Goal: Information Seeking & Learning: Learn about a topic

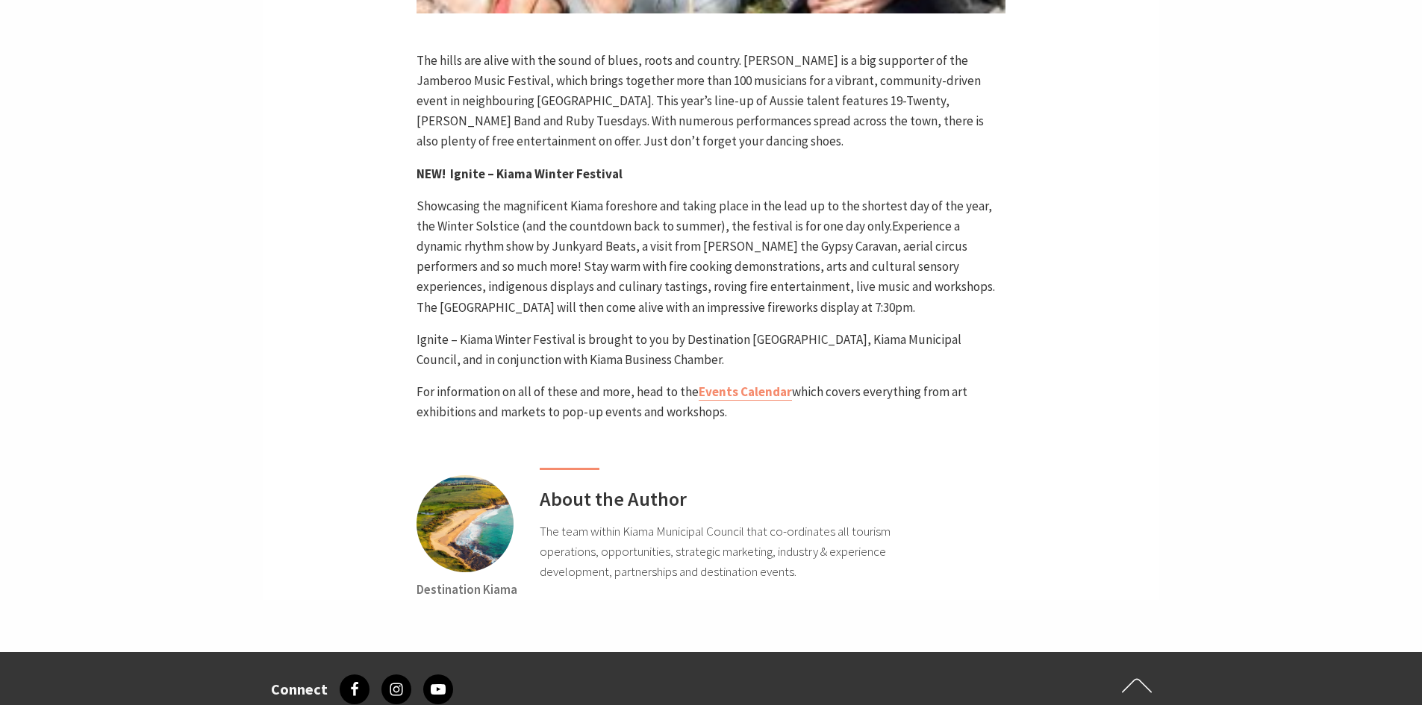
scroll to position [5574, 0]
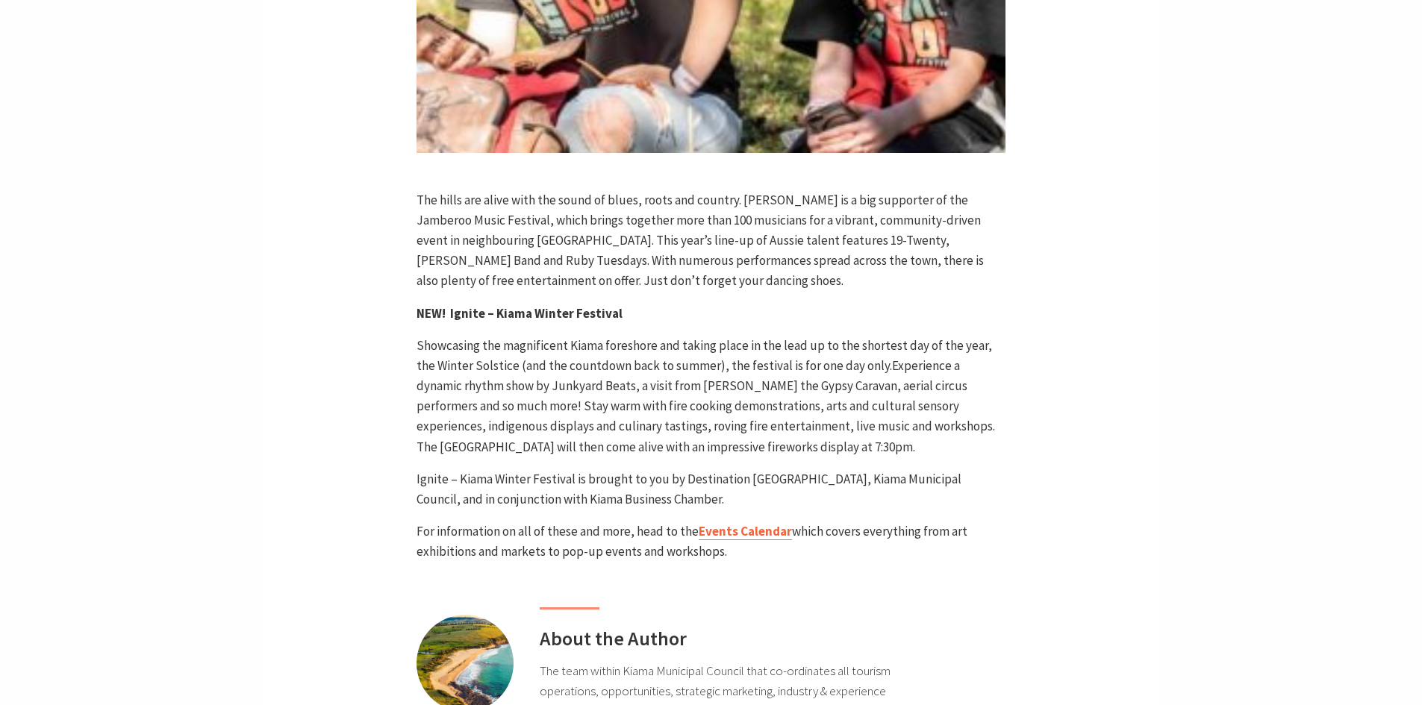
click at [728, 523] on link "Events Calendar" at bounding box center [745, 531] width 93 height 17
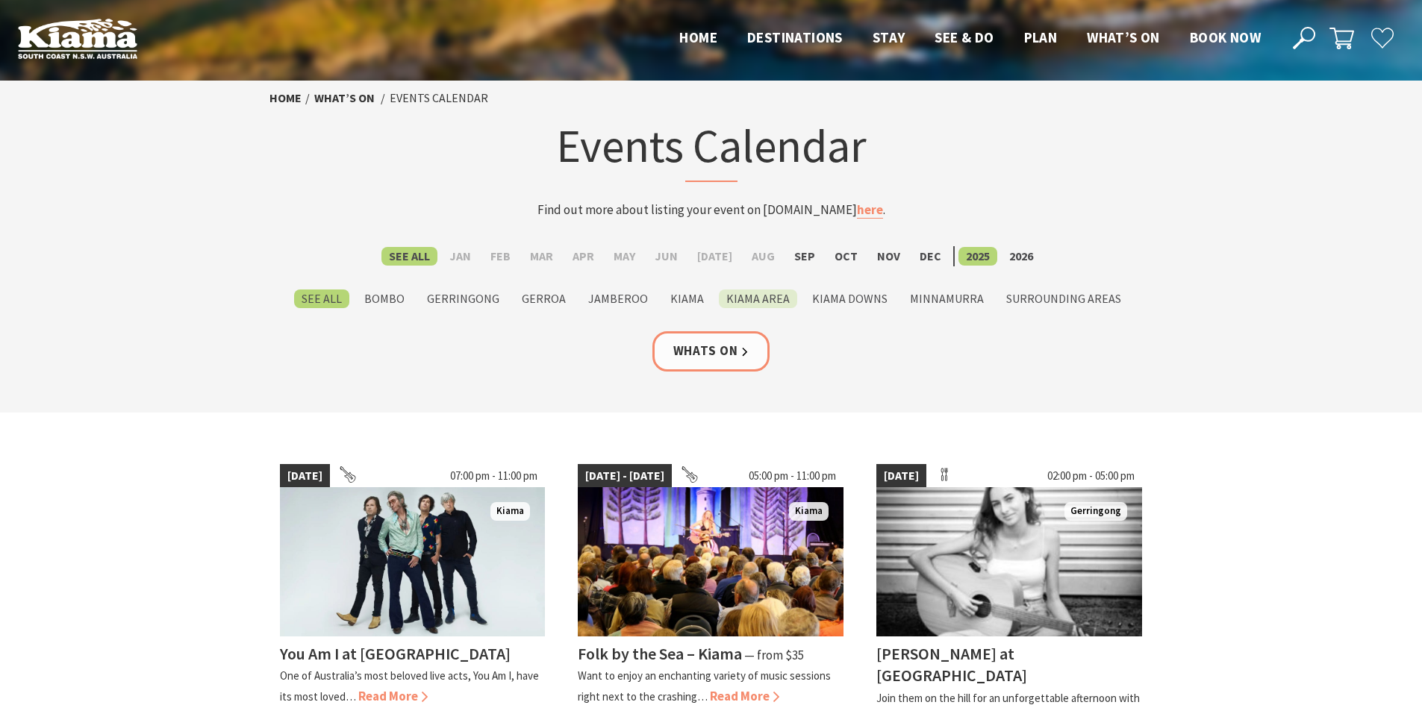
click at [767, 305] on label "Kiama Area" at bounding box center [758, 299] width 78 height 19
click at [0, 0] on input "Kiama Area" at bounding box center [0, 0] width 0 height 0
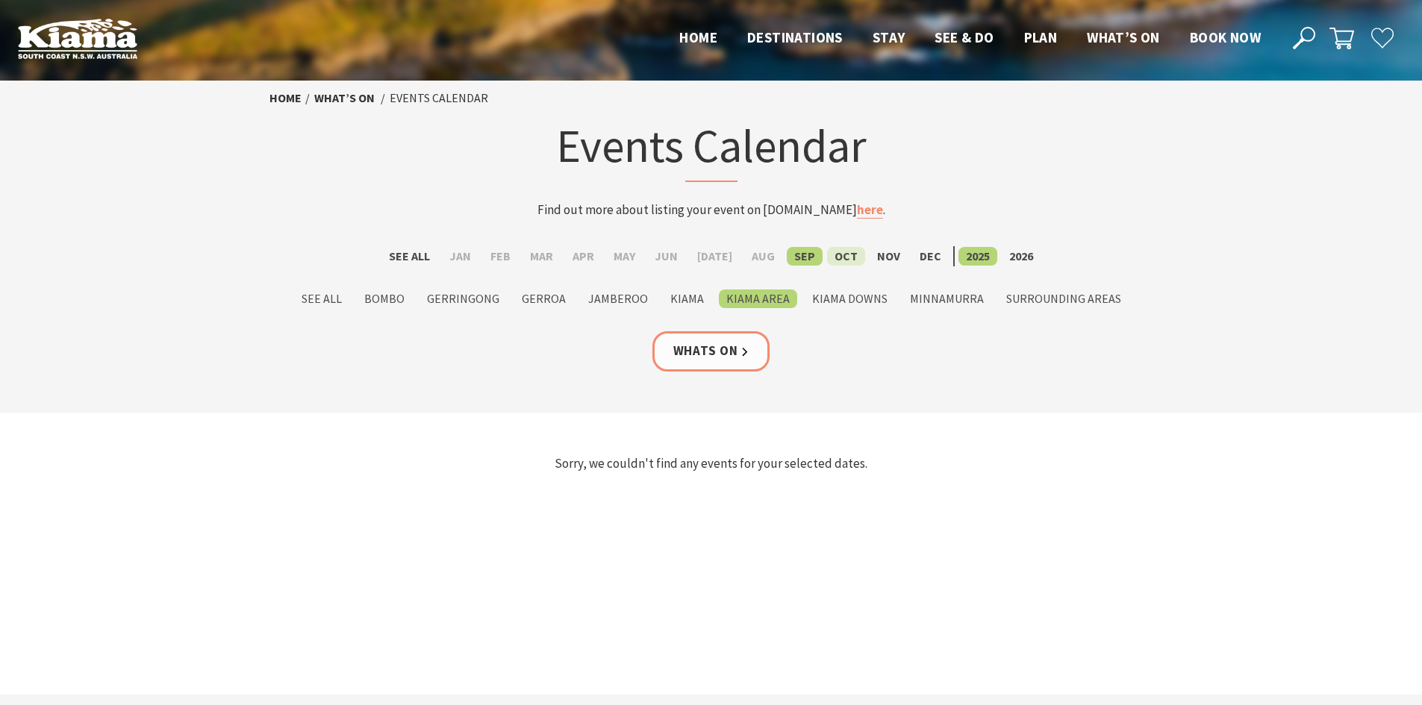
click at [838, 257] on label "Oct" at bounding box center [846, 256] width 38 height 19
click at [0, 0] on input "Oct" at bounding box center [0, 0] width 0 height 0
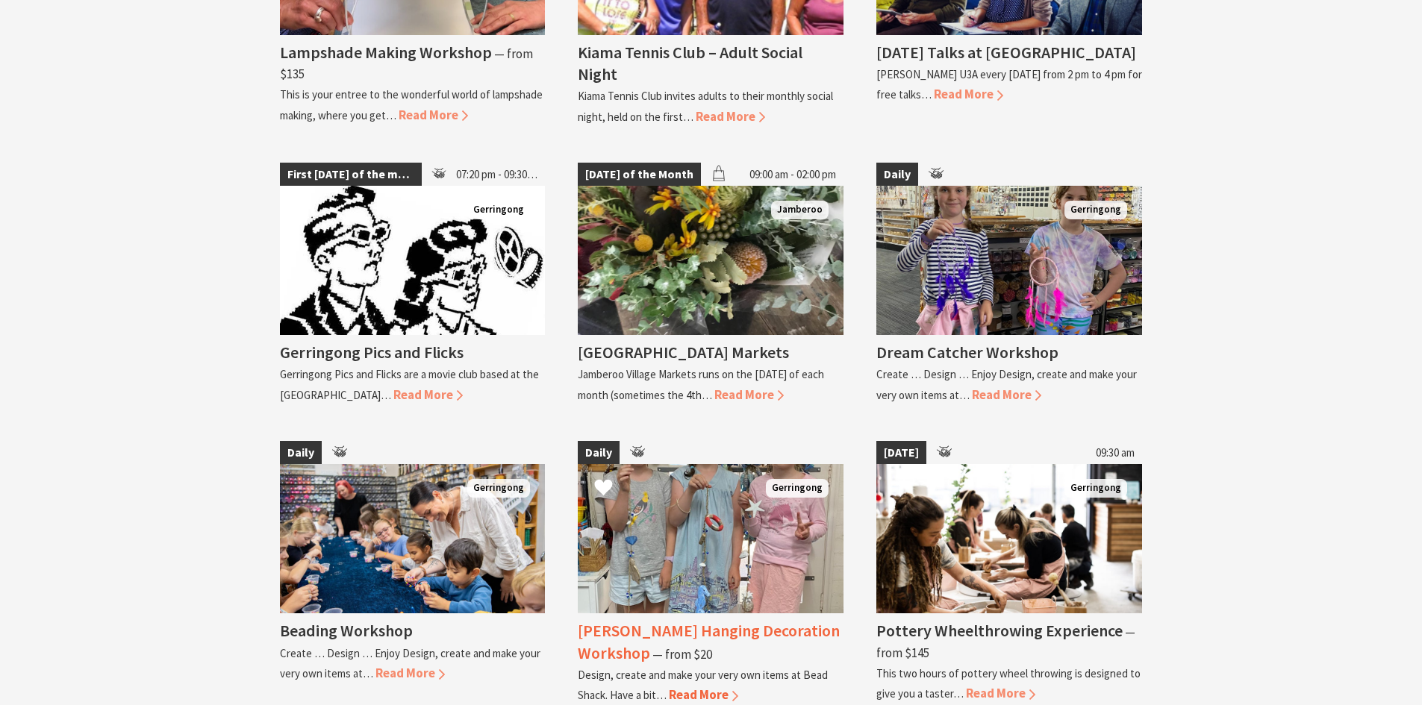
scroll to position [1991, 0]
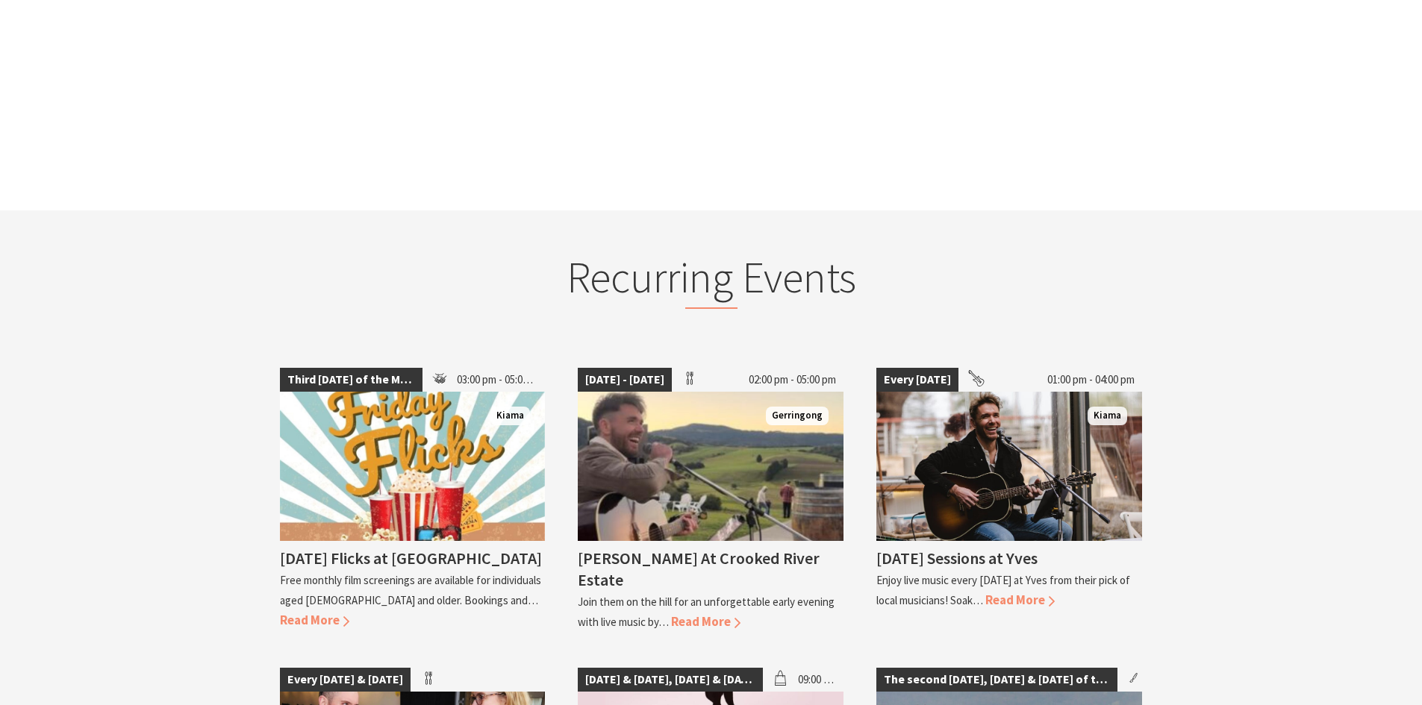
scroll to position [498, 0]
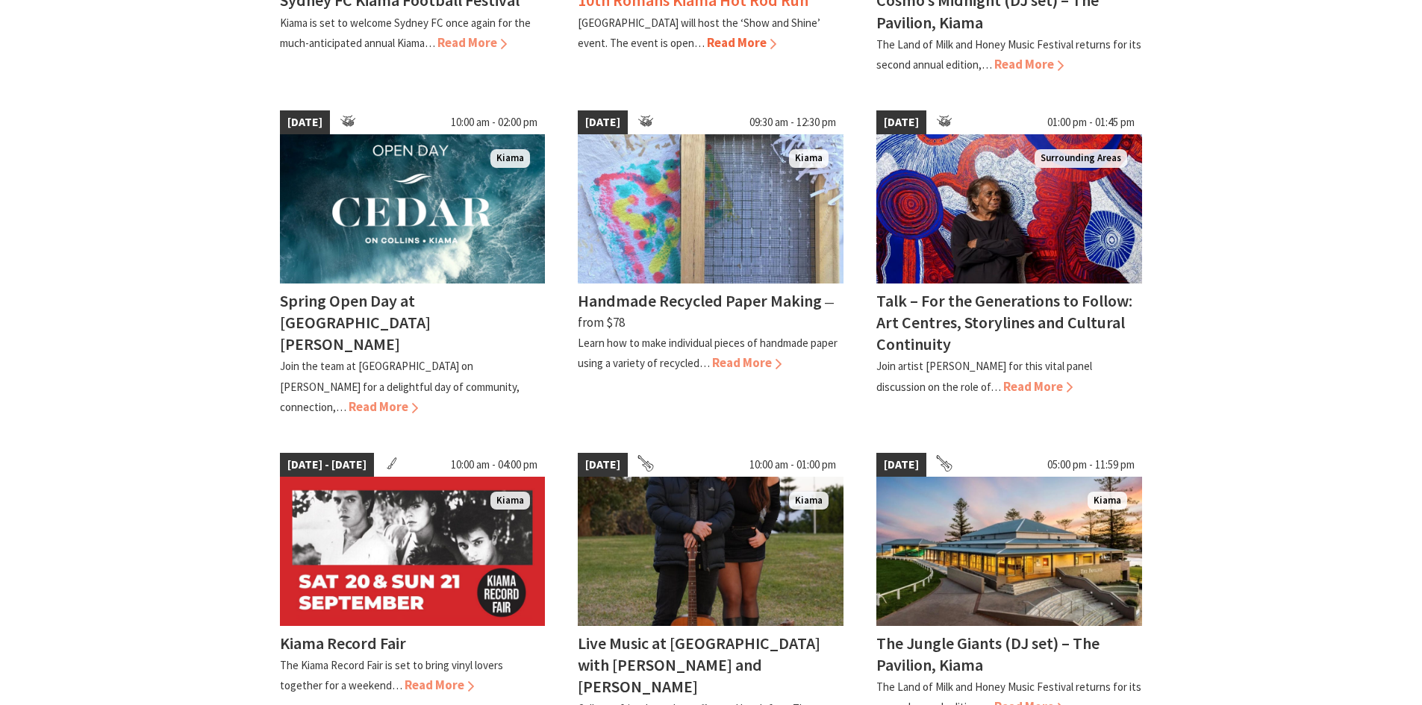
scroll to position [995, 0]
